Goal: Task Accomplishment & Management: Use online tool/utility

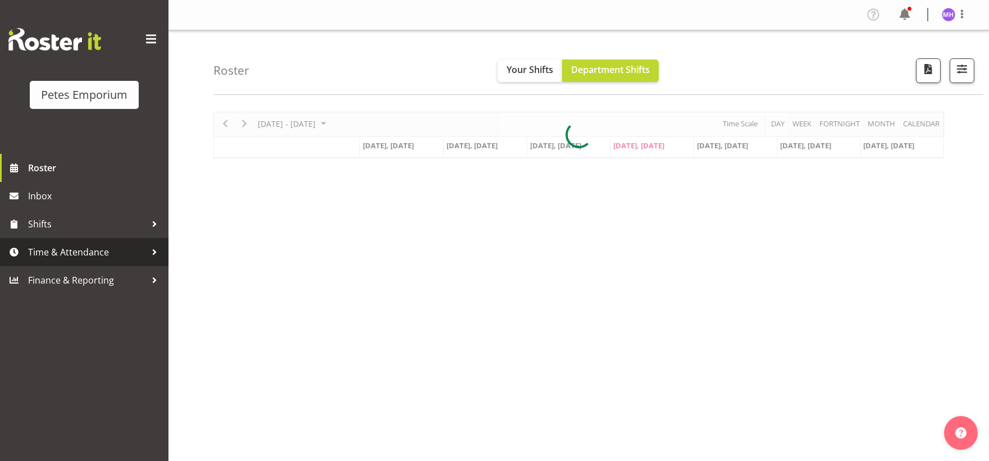
click at [72, 246] on span "Time & Attendance" at bounding box center [87, 252] width 118 height 17
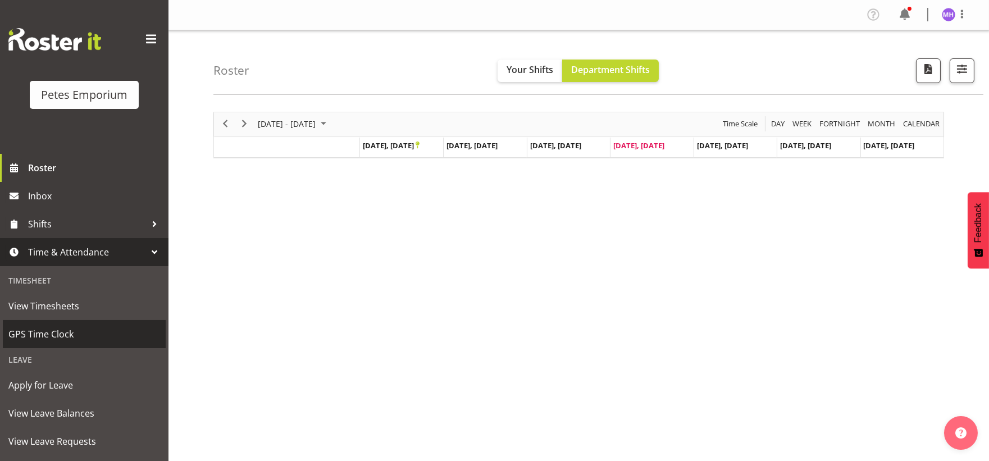
click at [68, 336] on span "GPS Time Clock" at bounding box center [84, 334] width 152 height 17
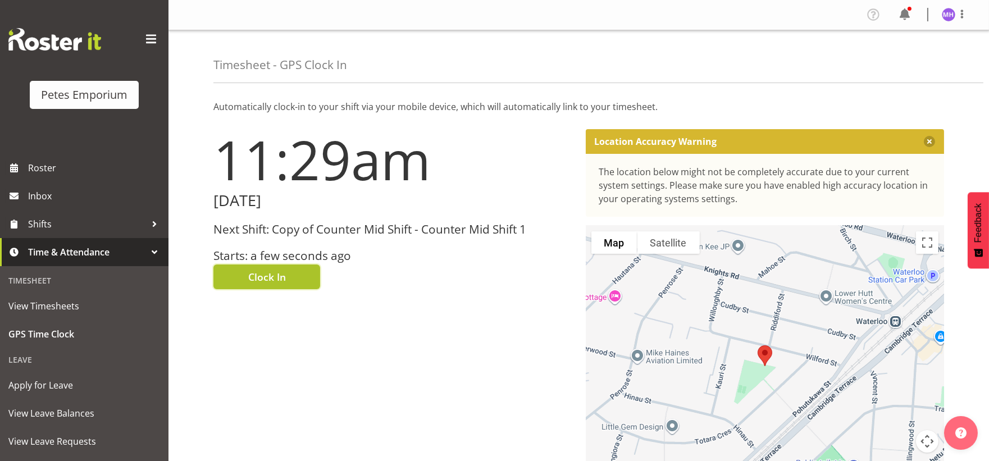
click at [287, 274] on button "Clock In" at bounding box center [266, 277] width 107 height 25
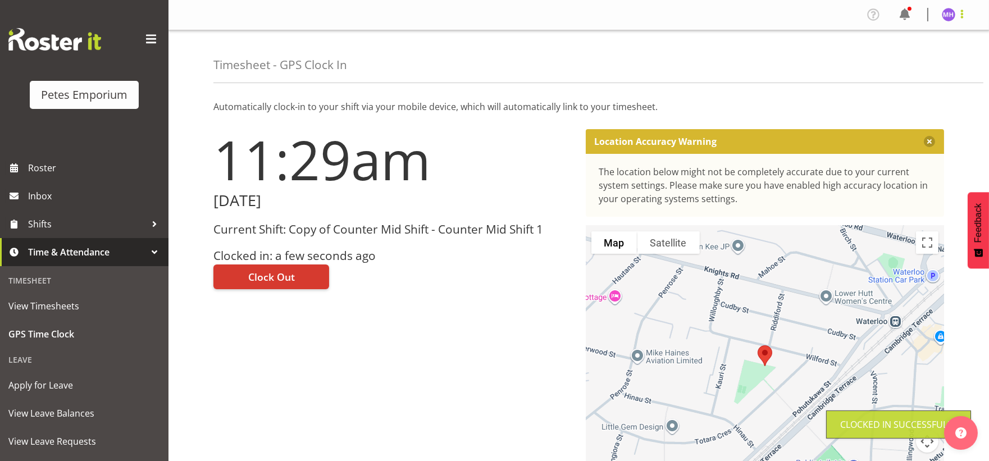
click at [958, 20] on span at bounding box center [962, 13] width 13 height 13
click at [929, 62] on link "Log Out" at bounding box center [915, 59] width 108 height 20
